Goal: Task Accomplishment & Management: Use online tool/utility

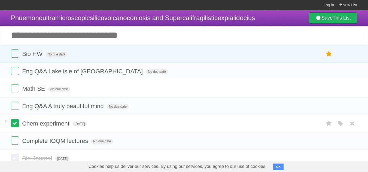
click at [15, 124] on label at bounding box center [15, 123] width 8 height 8
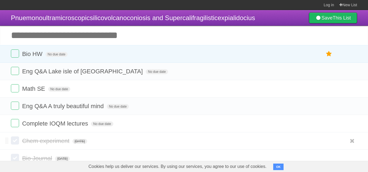
click at [16, 143] on label at bounding box center [15, 141] width 8 height 8
click at [13, 143] on label at bounding box center [15, 141] width 8 height 8
